Goal: Task Accomplishment & Management: Use online tool/utility

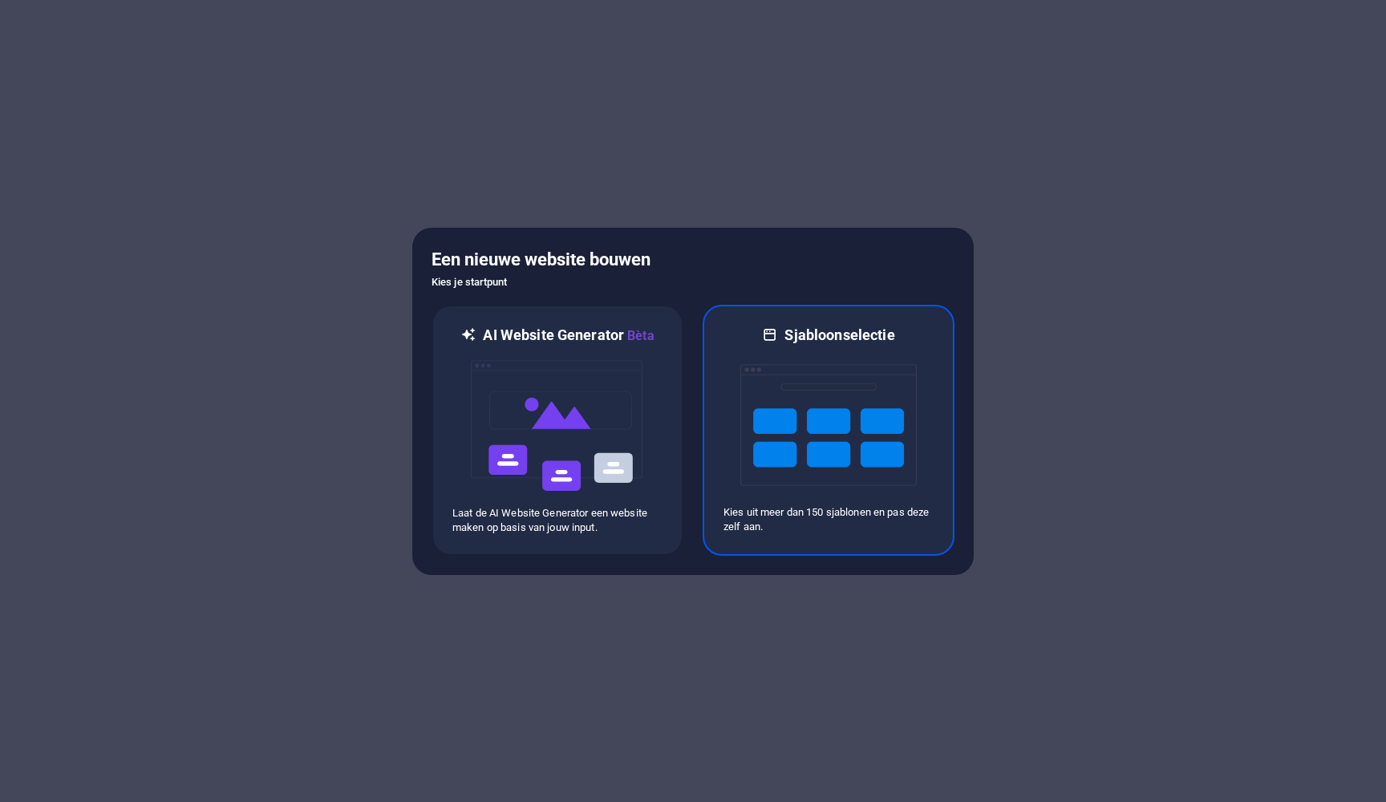
click at [808, 434] on img at bounding box center [828, 425] width 176 height 160
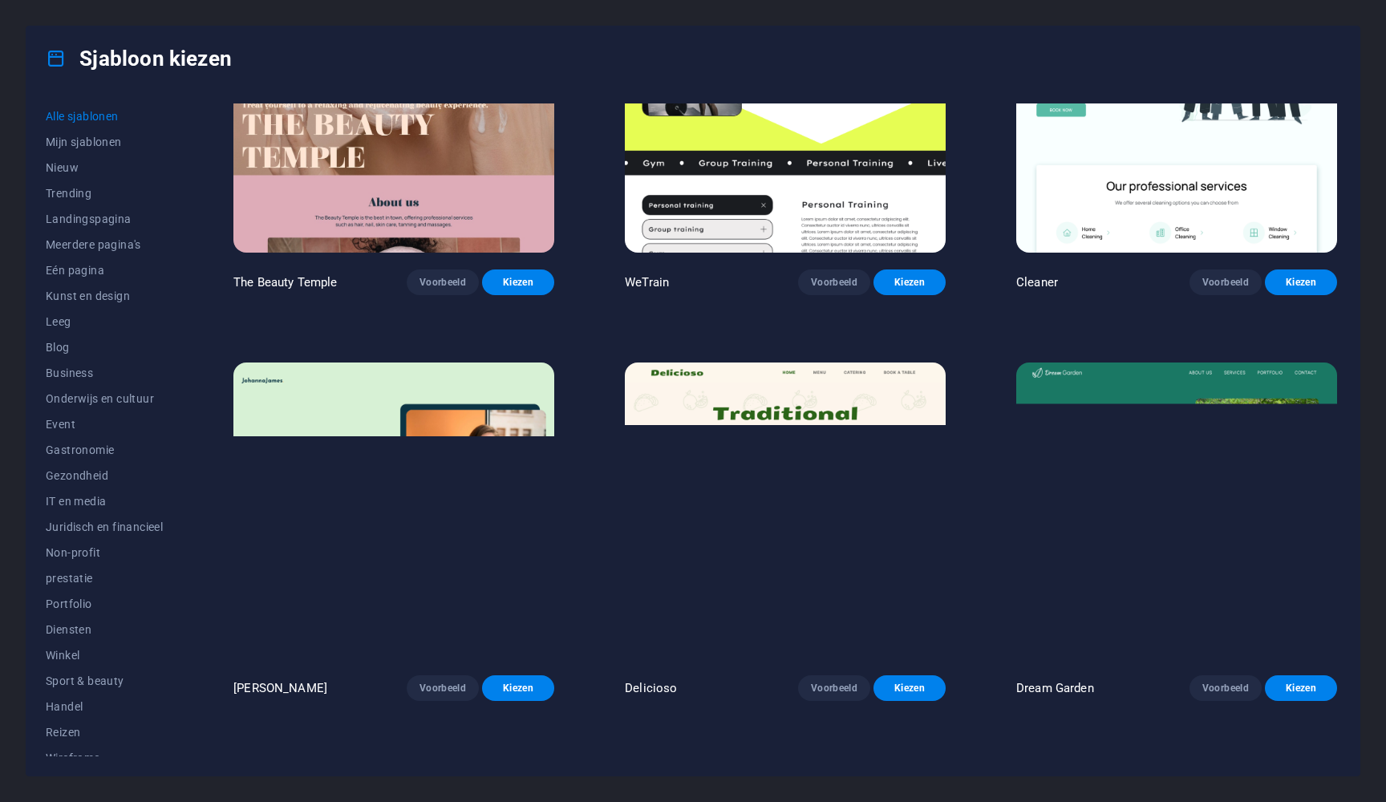
scroll to position [3397, 0]
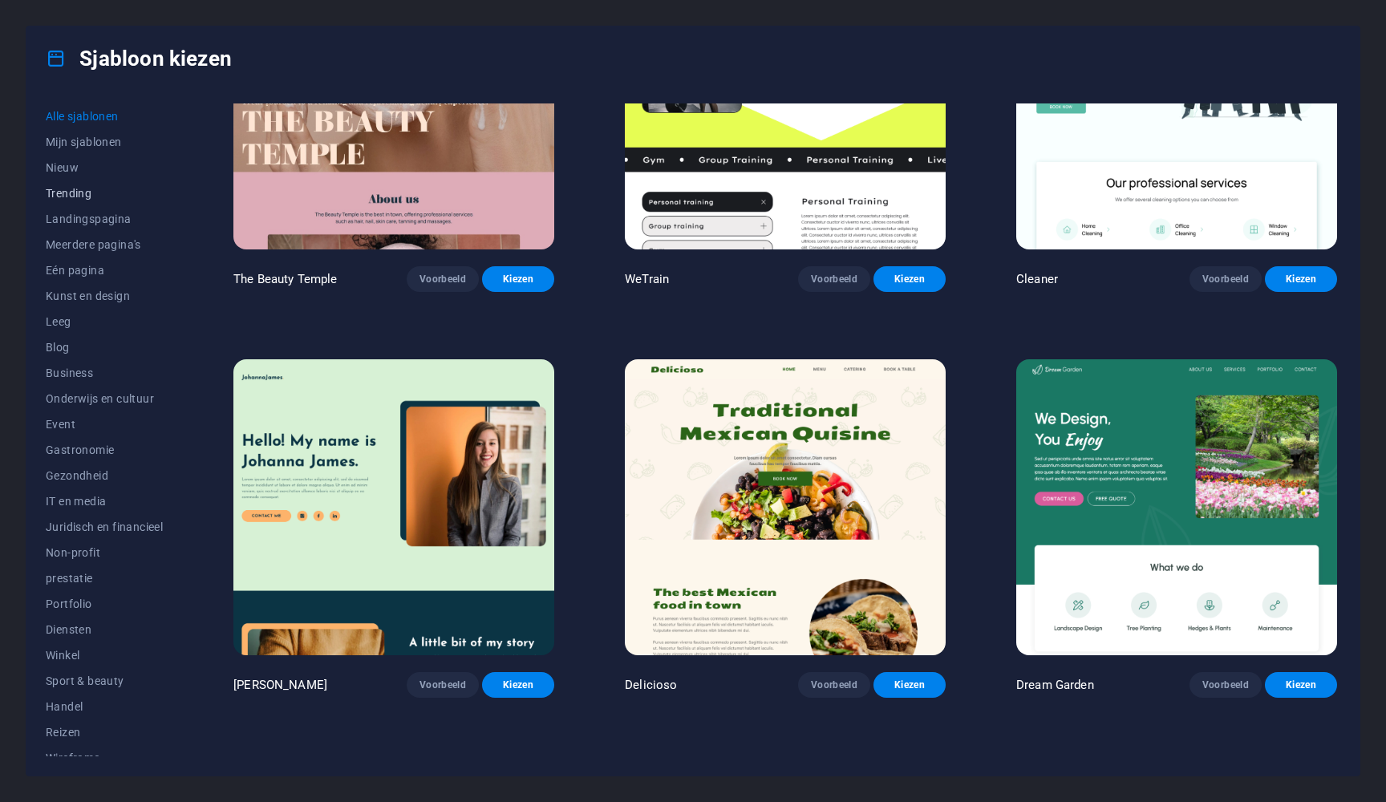
click at [67, 197] on span "Trending" at bounding box center [104, 193] width 117 height 13
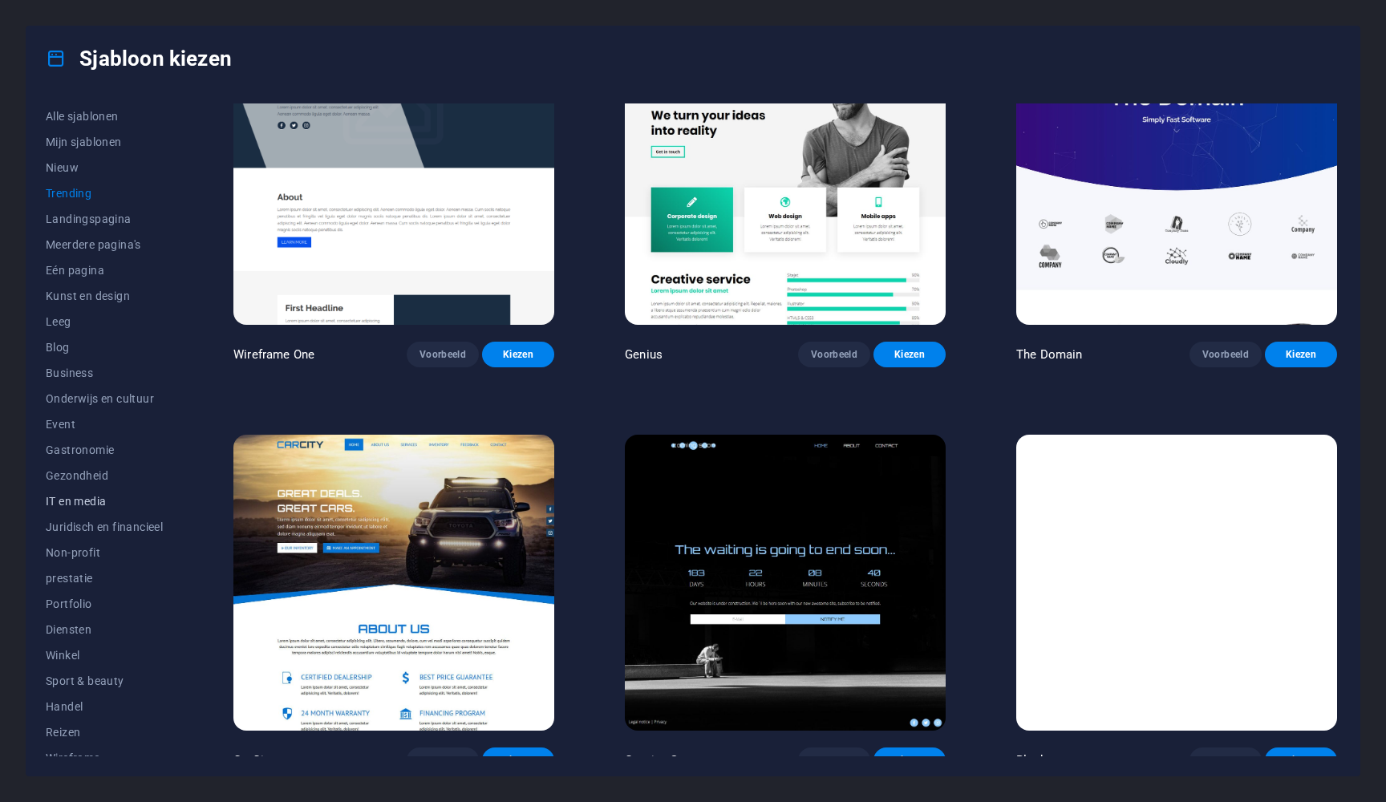
scroll to position [14, 0]
click at [70, 644] on span "Winkel" at bounding box center [104, 641] width 117 height 13
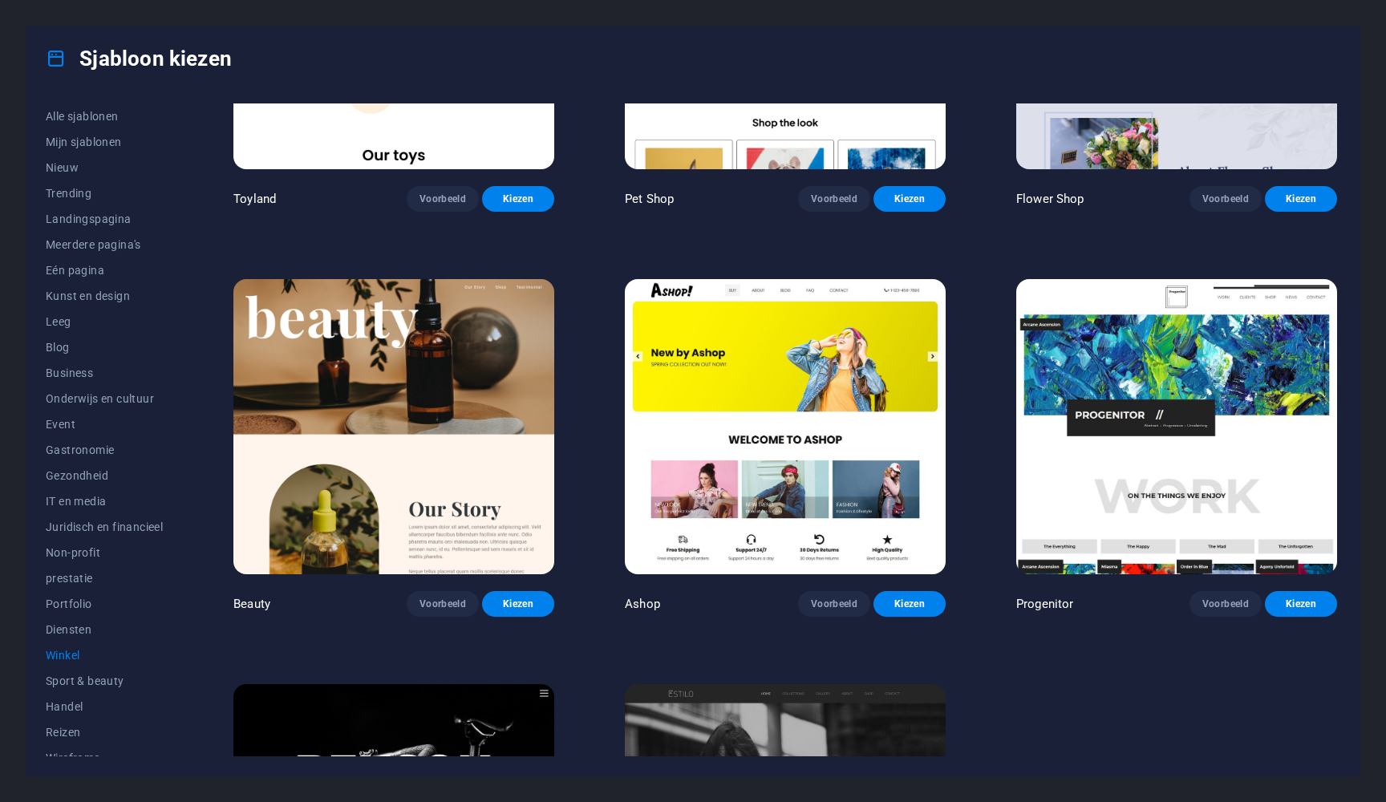
scroll to position [894, 0]
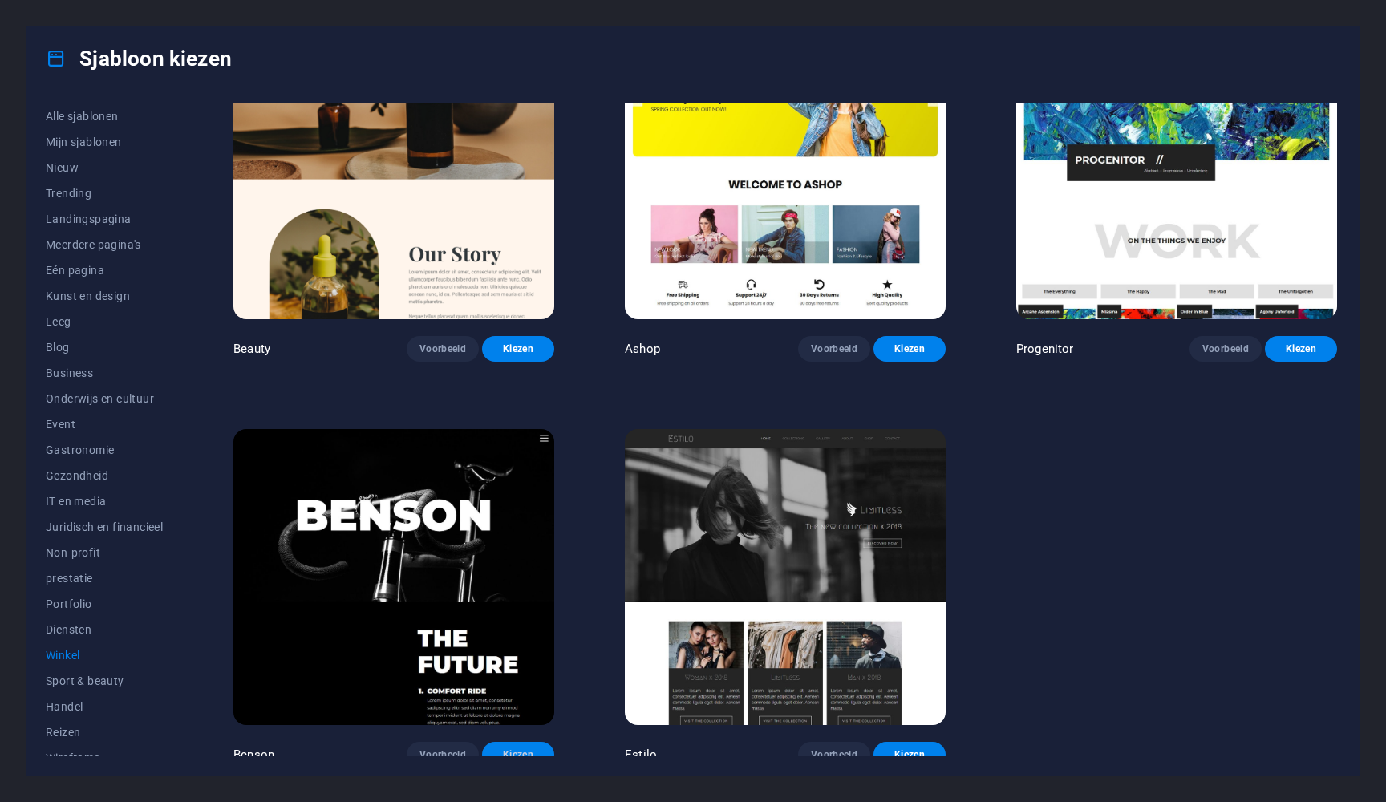
click at [522, 748] on span "Kiezen" at bounding box center [518, 754] width 47 height 13
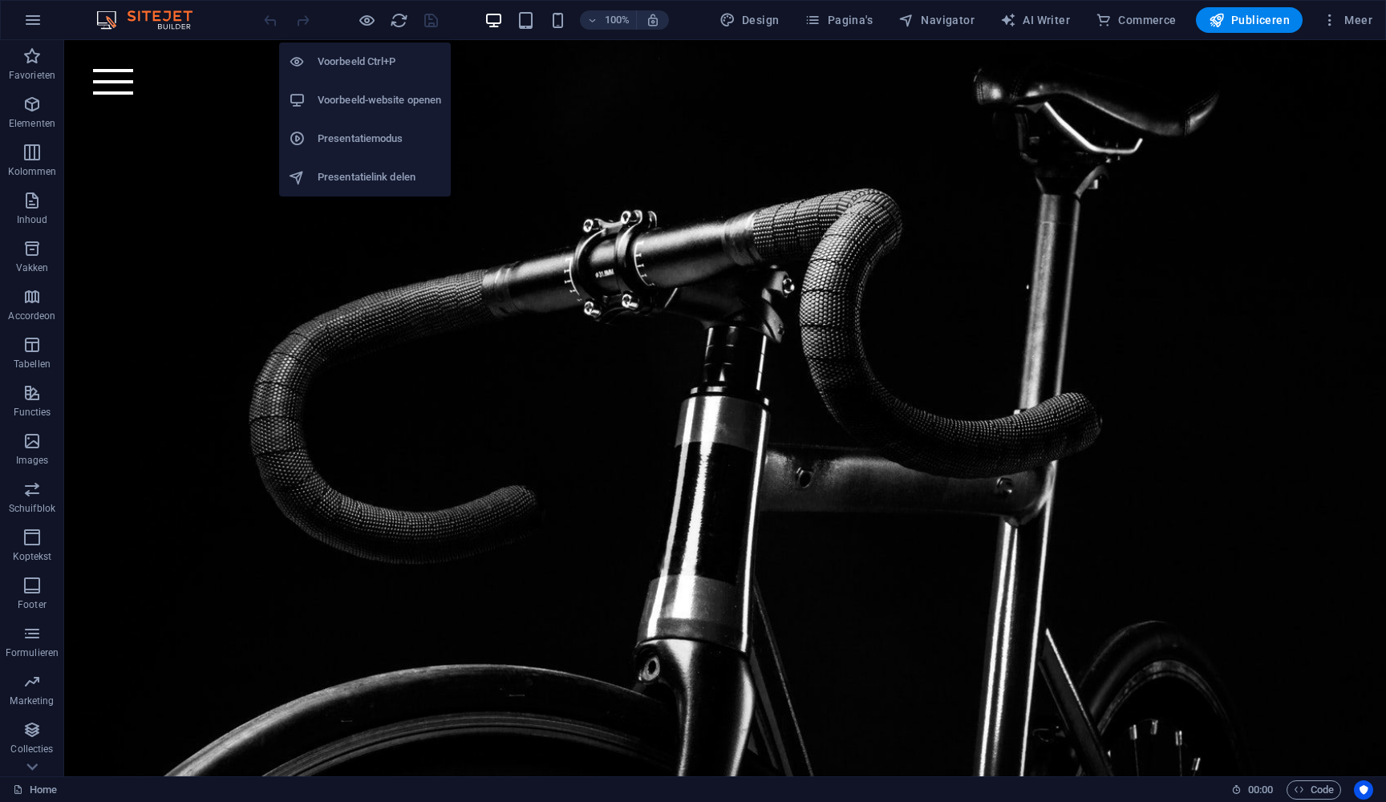
click at [373, 62] on h6 "Voorbeeld Ctrl+P" at bounding box center [380, 61] width 124 height 19
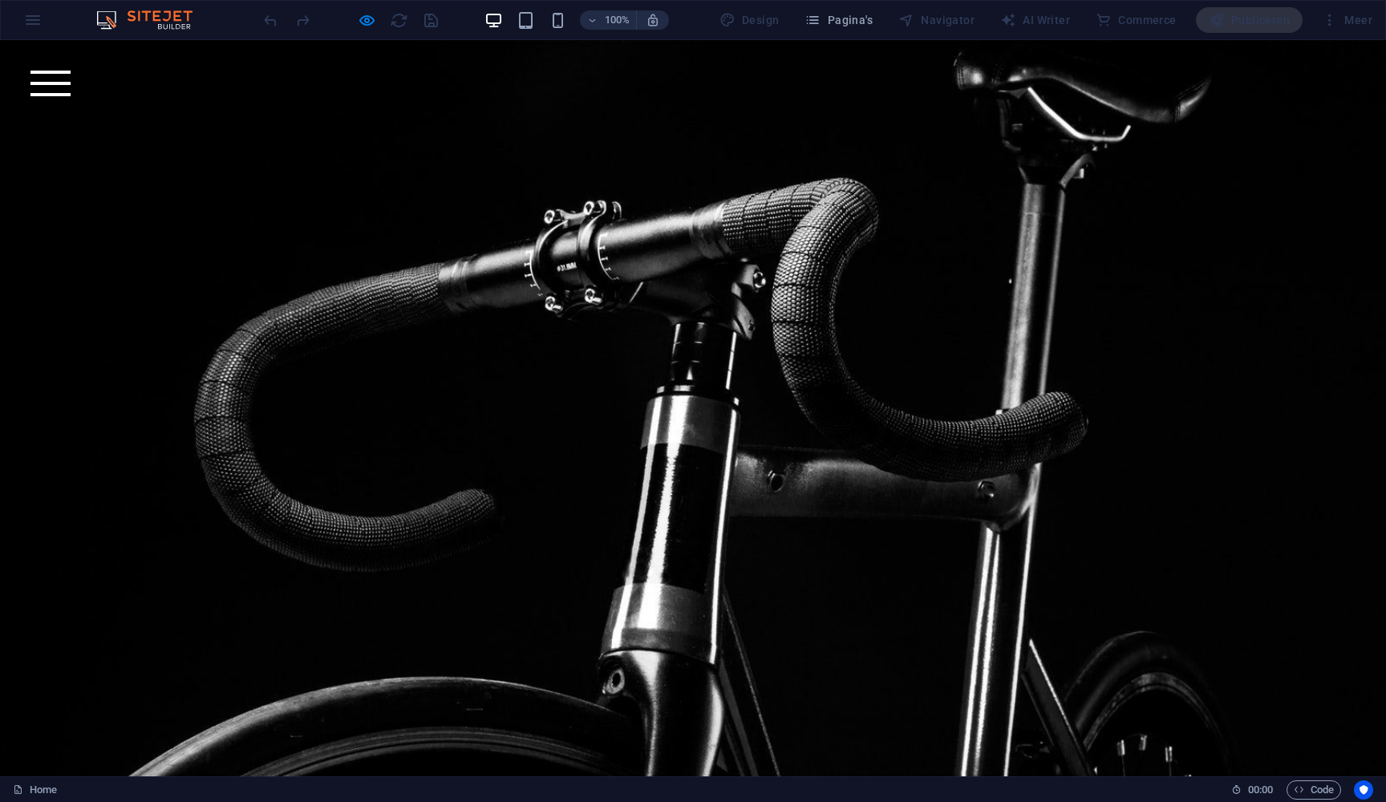
click at [71, 76] on div "Menu" at bounding box center [50, 84] width 40 height 26
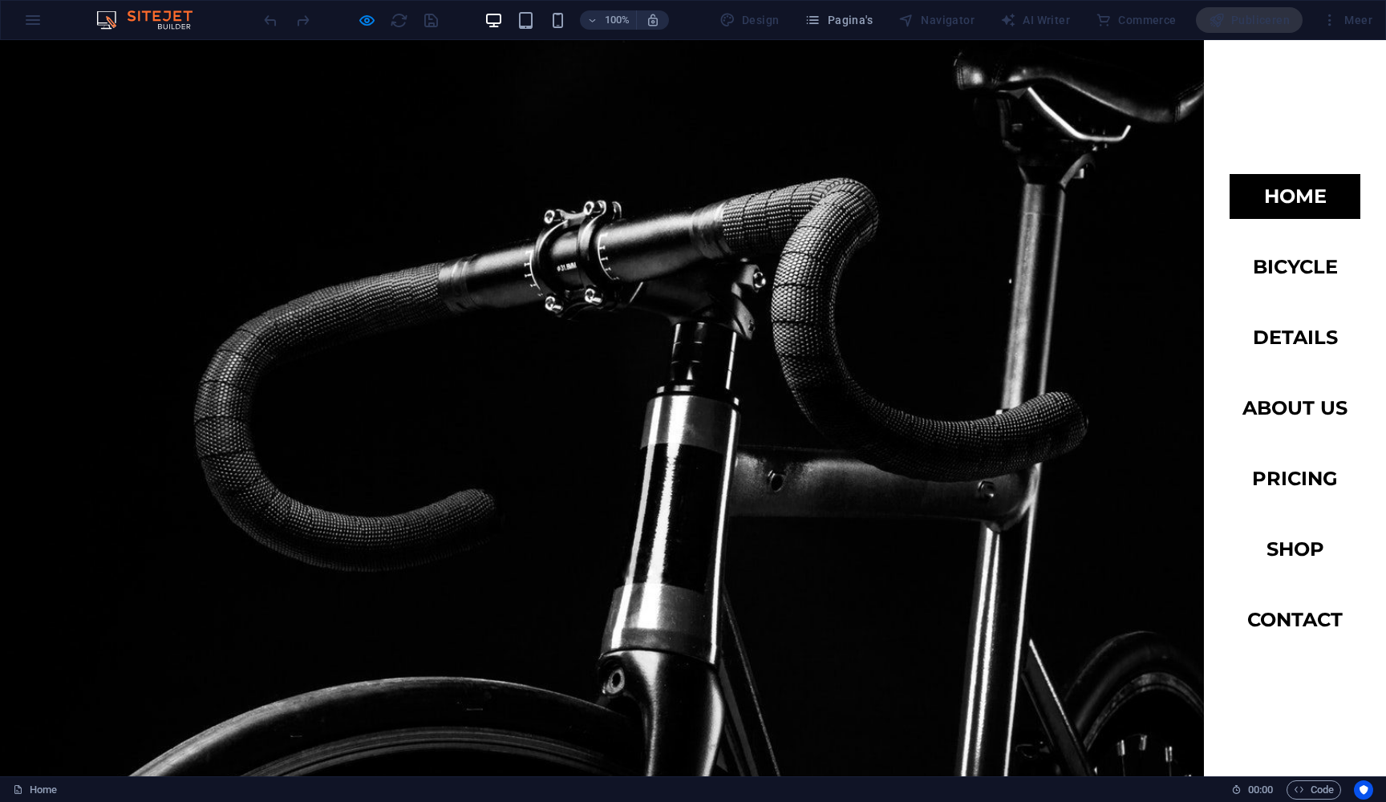
click at [913, 187] on div at bounding box center [693, 199] width 1386 height 319
click at [66, 68] on button "Menu" at bounding box center [50, 83] width 30 height 30
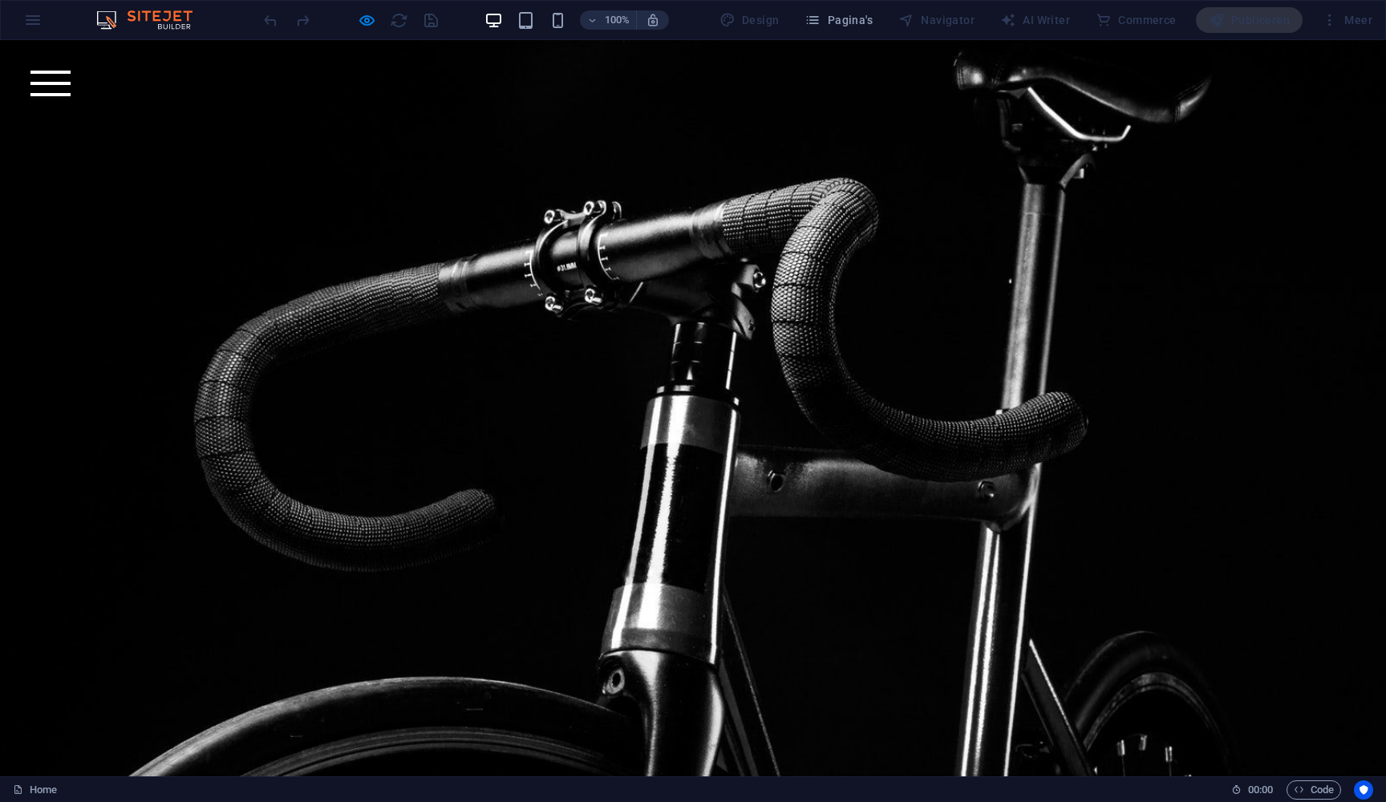
click at [30, 18] on div "100% Design Pagina's Navigator AI Writer Commerce Publiceren Meer" at bounding box center [693, 20] width 1385 height 39
